Goal: Transaction & Acquisition: Subscribe to service/newsletter

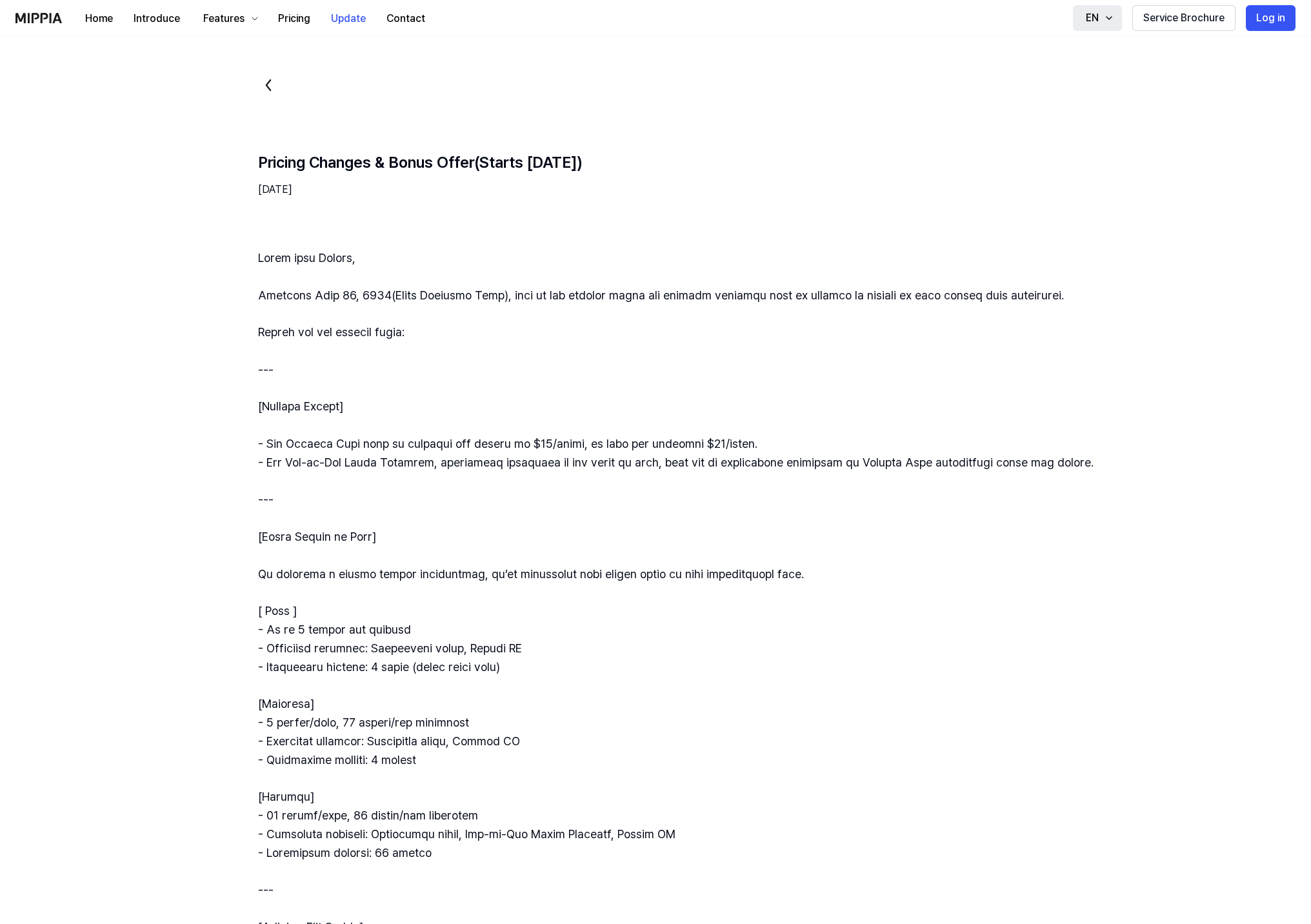
click at [1100, 14] on div "EN" at bounding box center [1092, 17] width 18 height 15
click at [293, 23] on button "Pricing" at bounding box center [294, 19] width 53 height 26
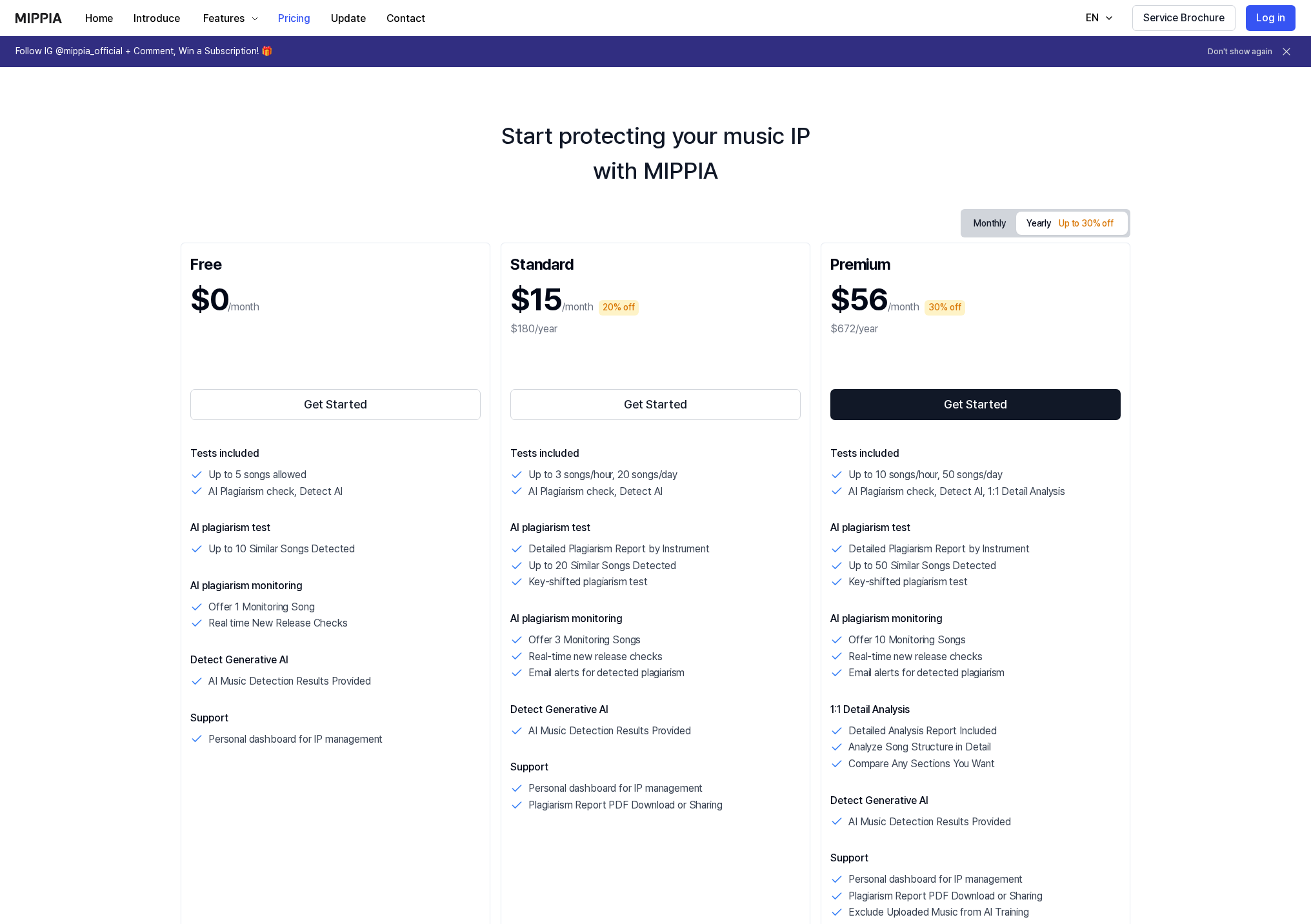
click at [997, 215] on button "Monthly" at bounding box center [990, 223] width 53 height 20
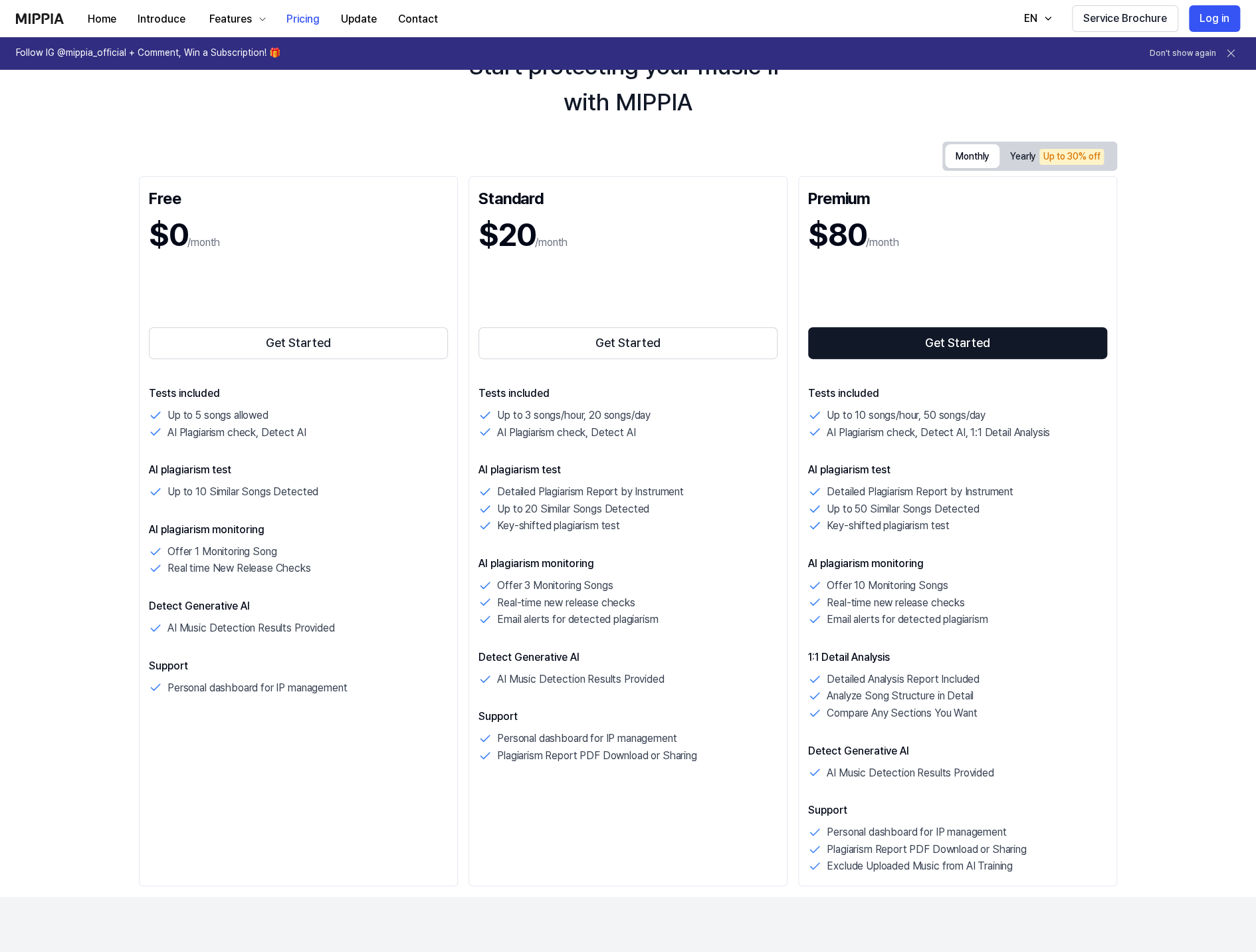
scroll to position [177, 0]
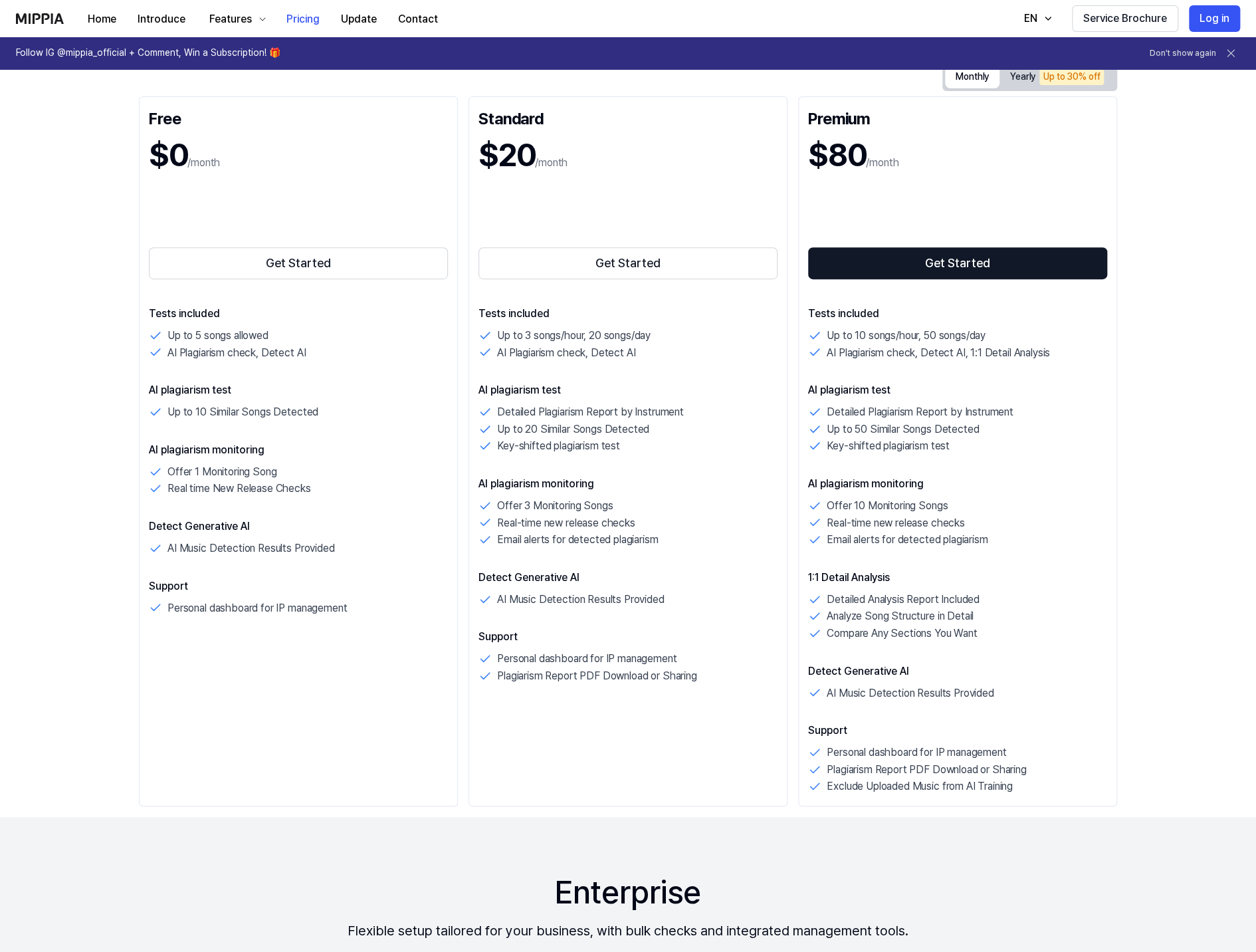
scroll to position [89, 0]
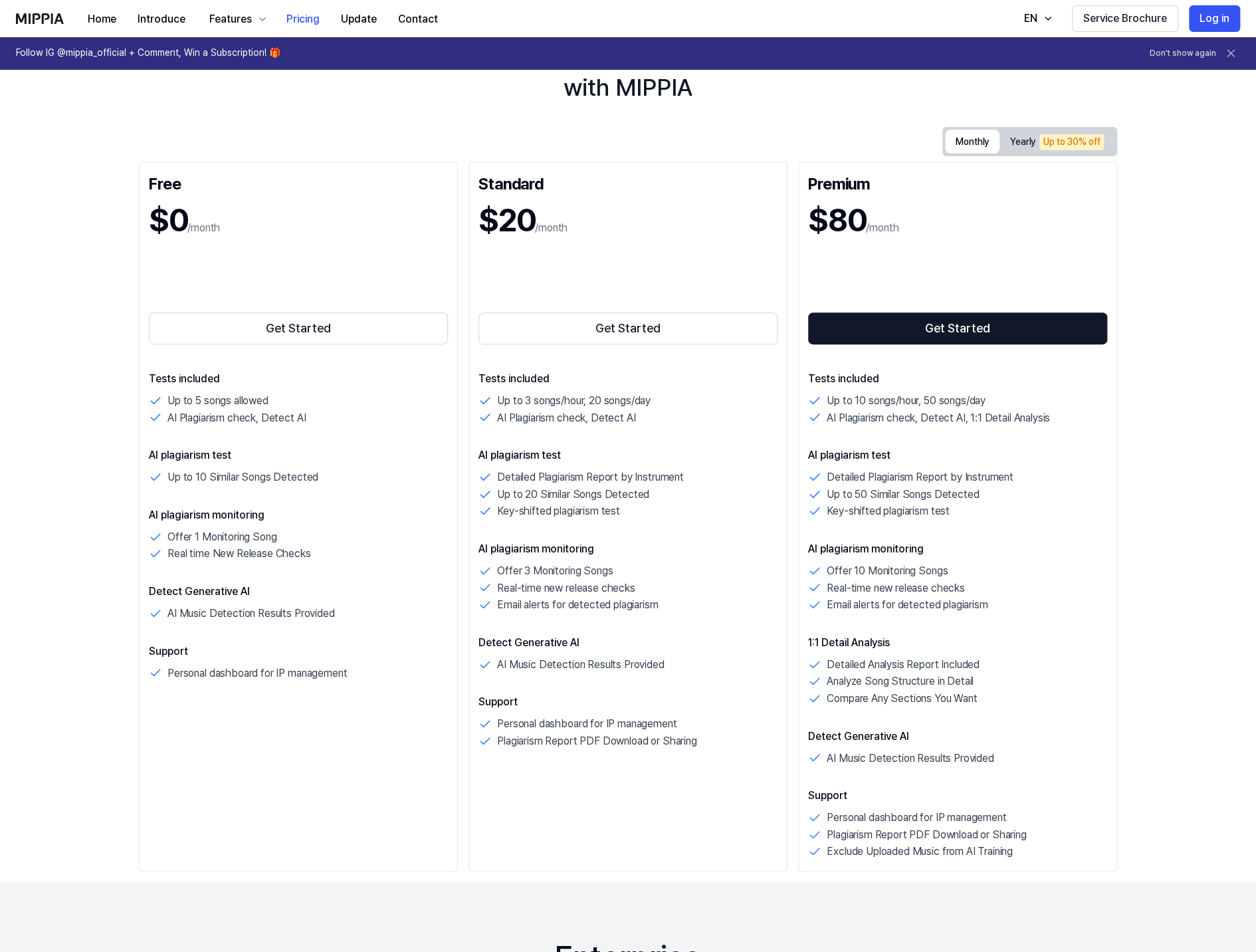
click at [1031, 137] on button "Yearly Up to 30% off" at bounding box center [1056, 142] width 115 height 23
drag, startPoint x: 1198, startPoint y: 73, endPoint x: 1212, endPoint y: 19, distance: 55.8
click at [1198, 74] on div "Start protecting your music IP with MIPPIA" at bounding box center [628, 69] width 1256 height 72
click at [1212, 19] on button "Log in" at bounding box center [1214, 19] width 52 height 27
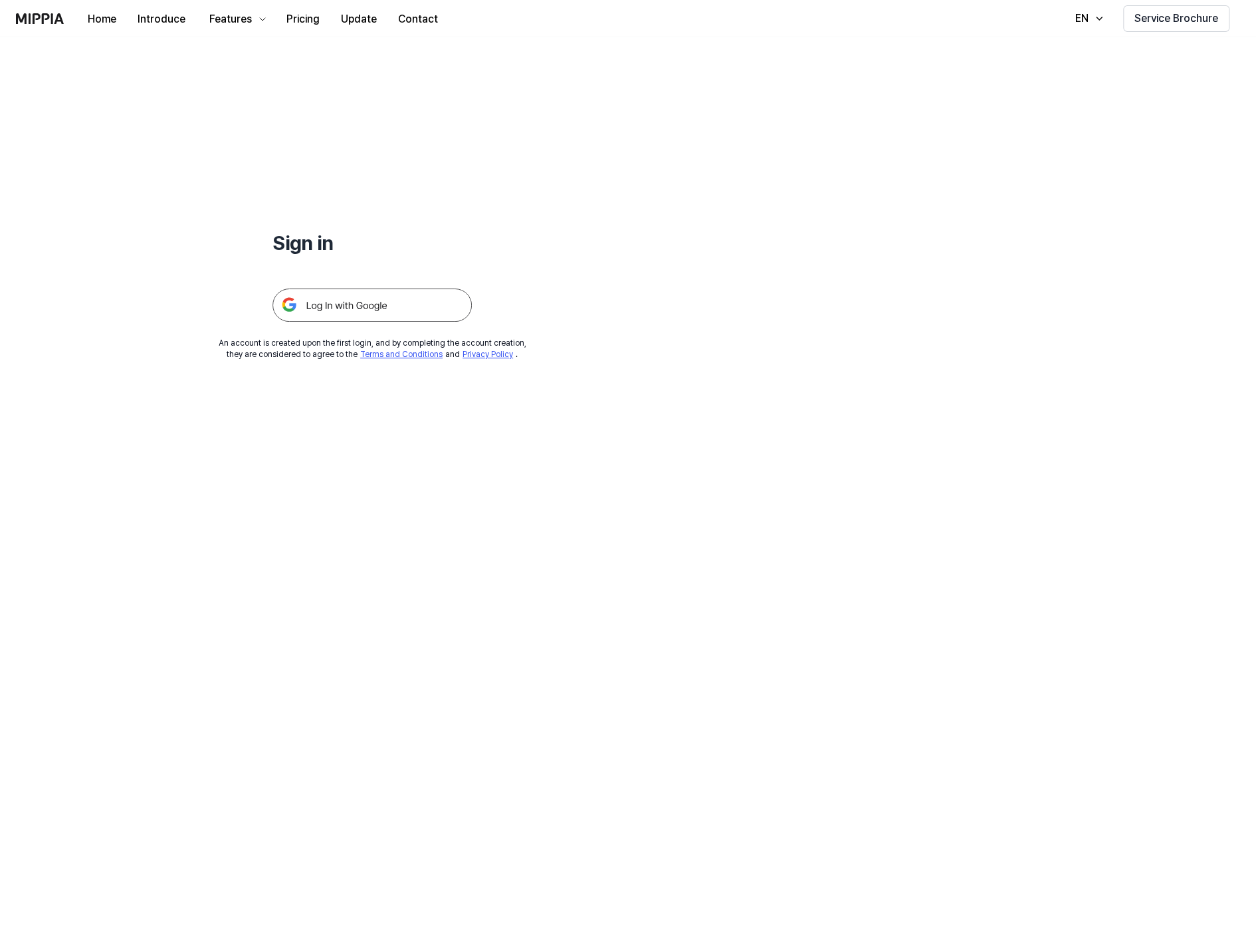
click at [339, 305] on img at bounding box center [372, 305] width 199 height 33
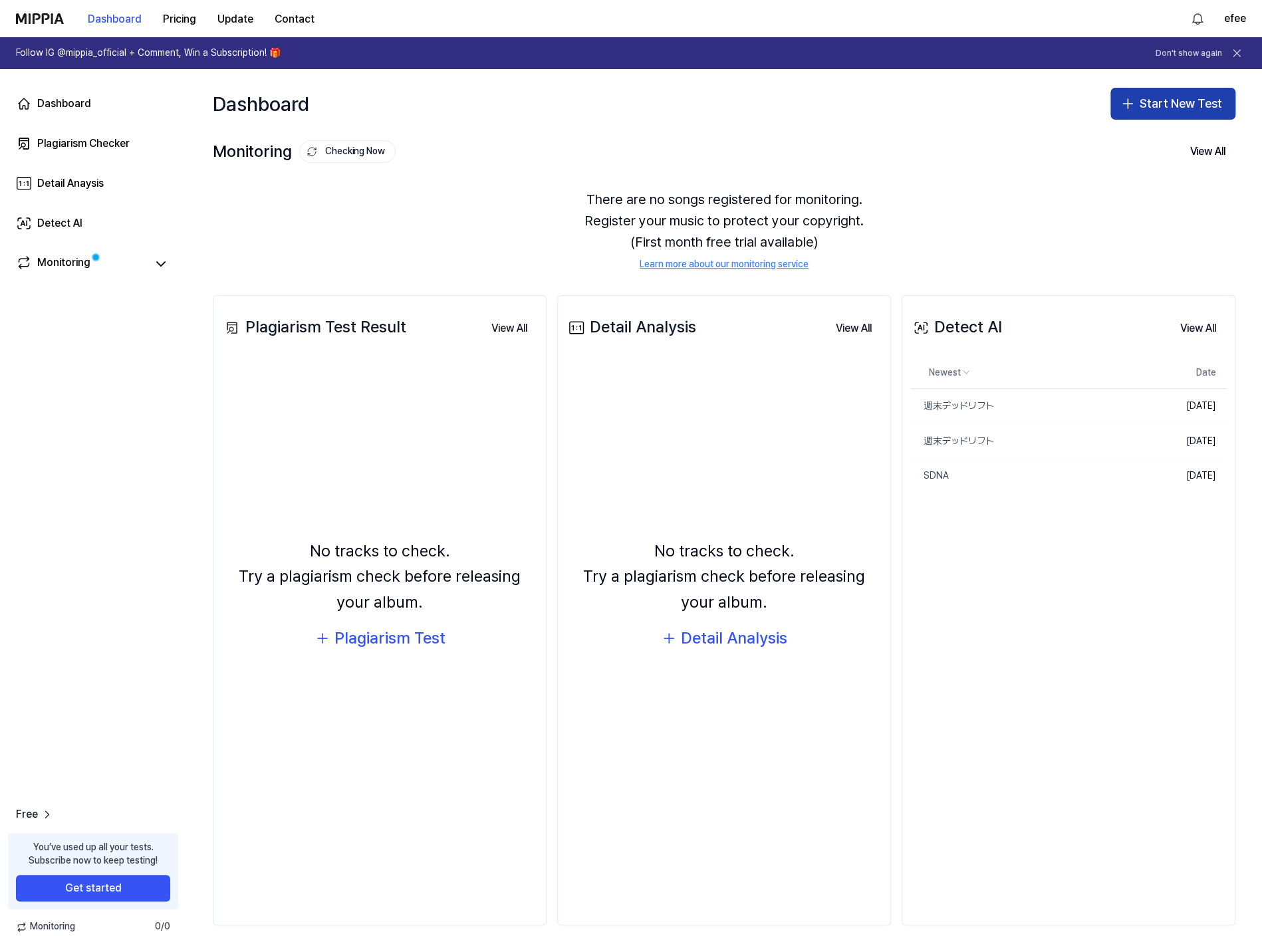
click at [1140, 108] on button "Start New Test" at bounding box center [1173, 104] width 125 height 32
click at [1126, 134] on div "Plagiarism test" at bounding box center [1141, 139] width 61 height 13
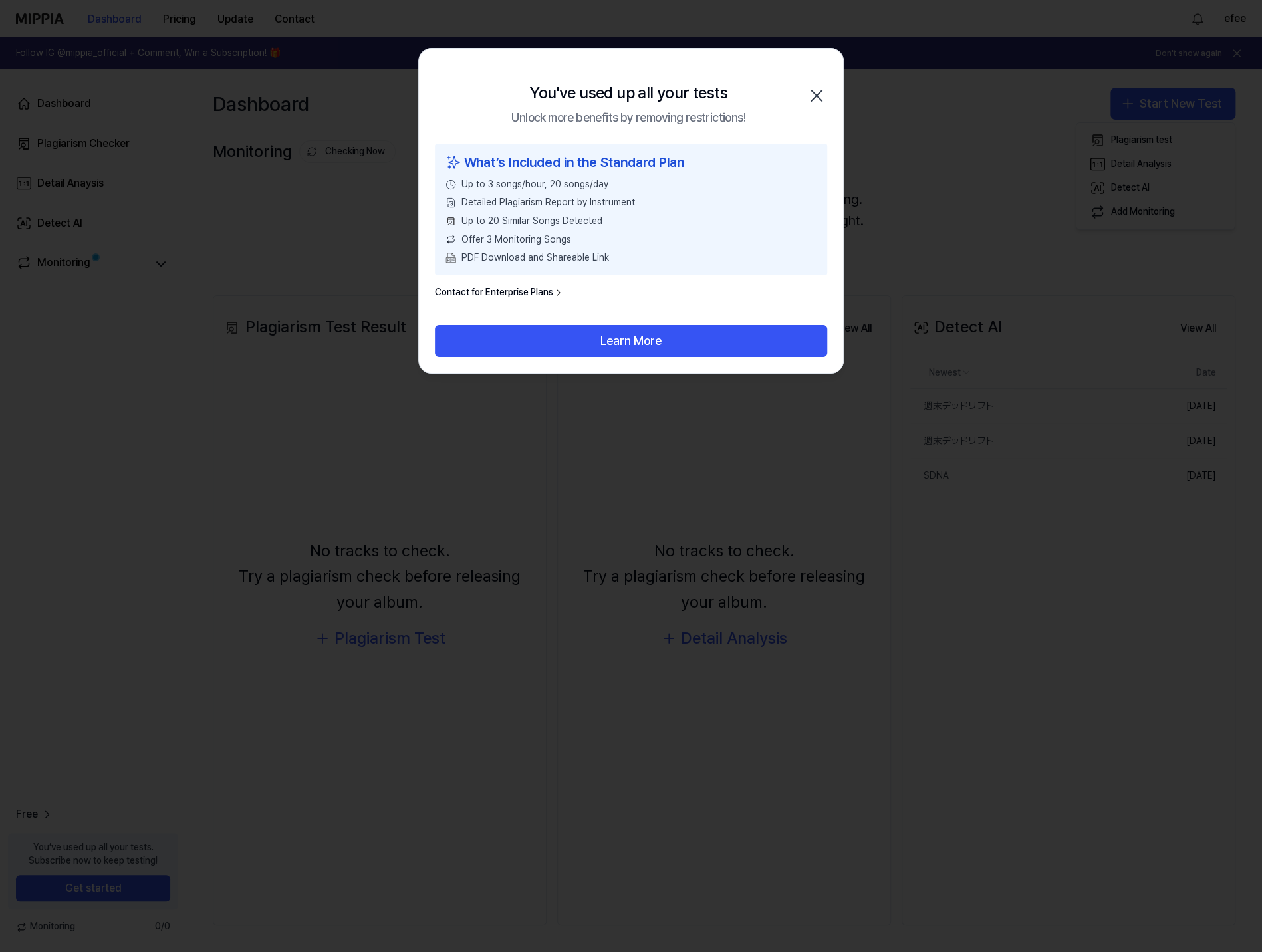
click at [809, 97] on icon "button" at bounding box center [816, 95] width 21 height 21
